Goal: Find specific page/section: Find specific page/section

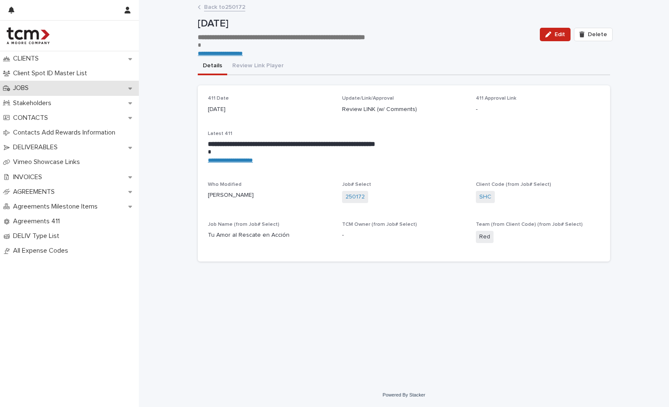
click at [53, 87] on div "JOBS" at bounding box center [69, 88] width 139 height 15
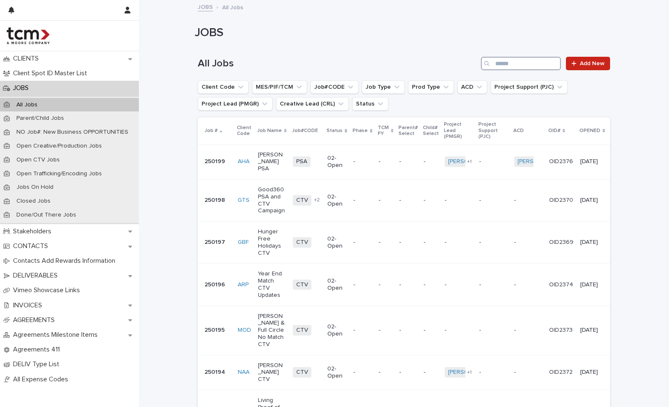
click at [512, 66] on input "Search" at bounding box center [521, 63] width 80 height 13
type input "******"
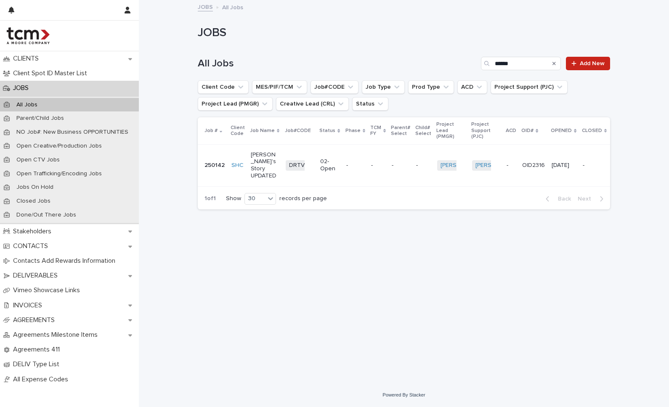
click at [343, 164] on td "-" at bounding box center [355, 165] width 25 height 42
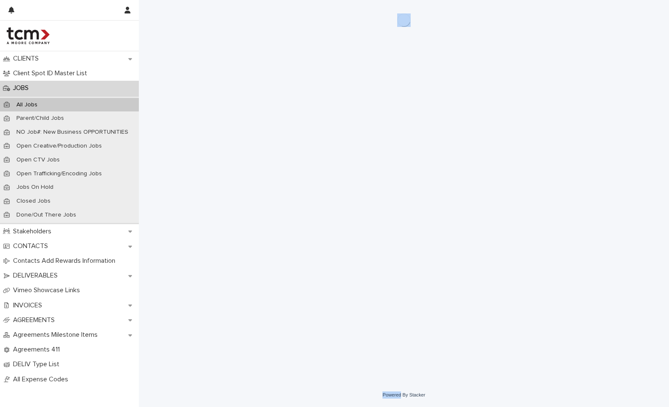
click at [337, 164] on div "Loading... Saving… Loading... Saving…" at bounding box center [403, 181] width 421 height 362
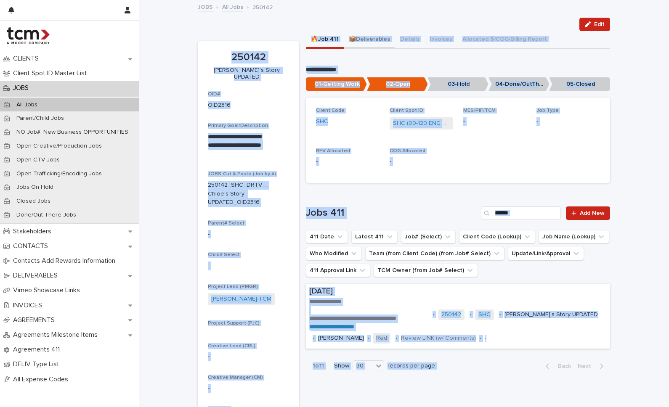
click at [371, 36] on button "📦Deliverables" at bounding box center [369, 40] width 51 height 18
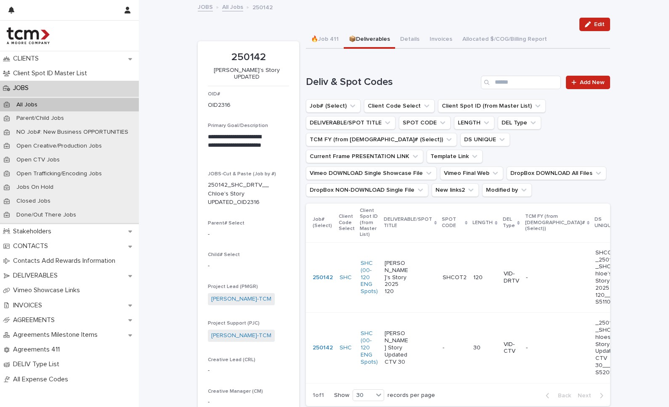
click at [299, 22] on div "Edit" at bounding box center [404, 24] width 412 height 13
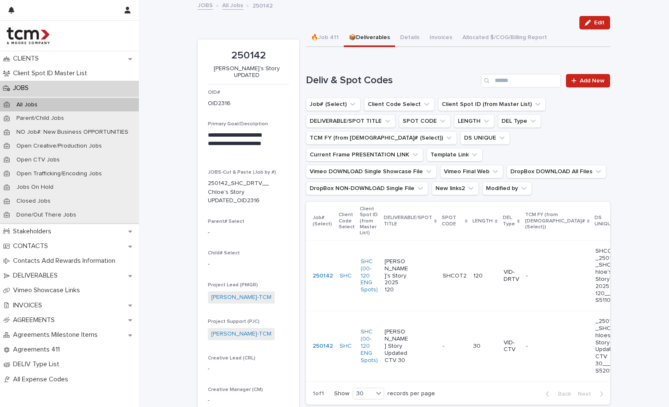
click at [420, 300] on td "[PERSON_NAME]'s Story 2025 120" at bounding box center [410, 276] width 58 height 70
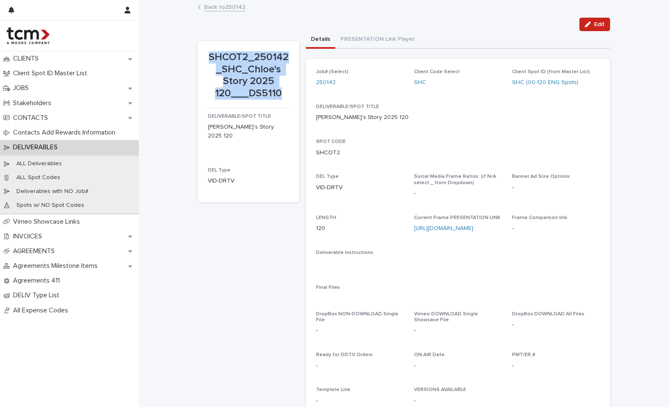
drag, startPoint x: 208, startPoint y: 57, endPoint x: 280, endPoint y: 95, distance: 81.5
click at [280, 95] on p "SHCOT2_250142_SHC_Chloe's Story 2025 120___DS5110" at bounding box center [248, 75] width 81 height 48
